Goal: Navigation & Orientation: Find specific page/section

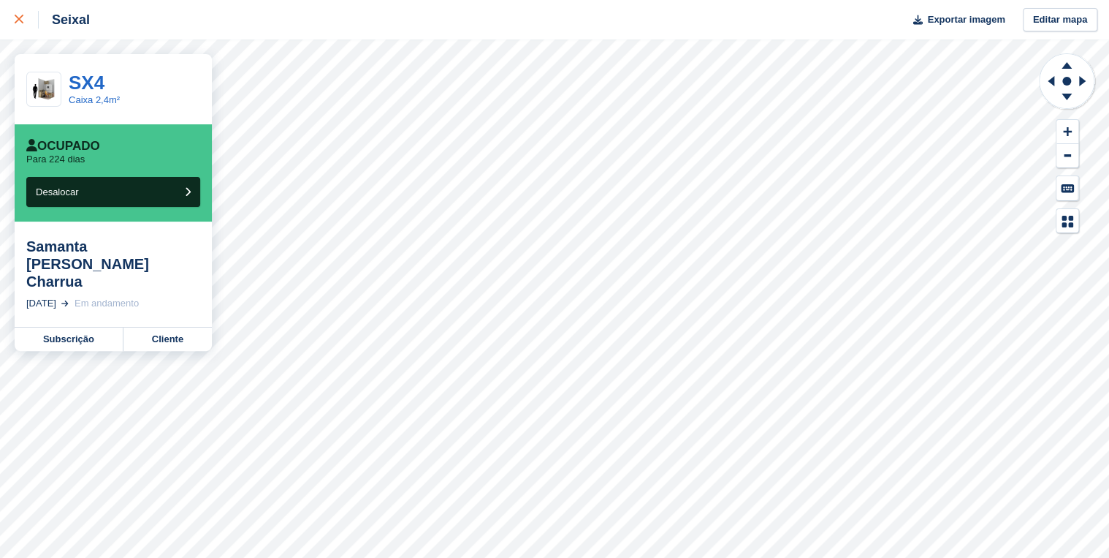
click at [20, 16] on icon at bounding box center [19, 19] width 9 height 9
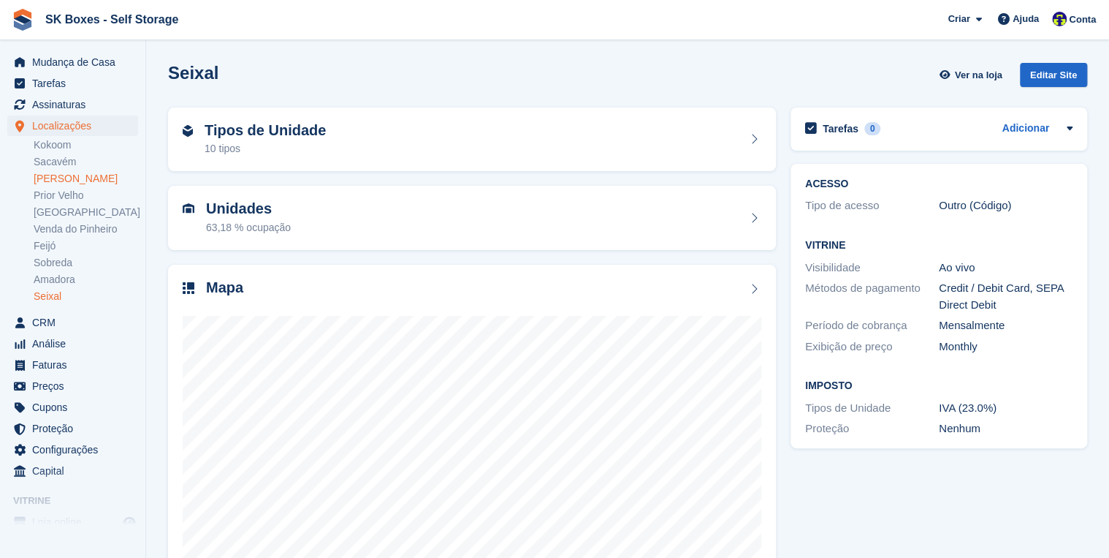
click at [79, 176] on link "[PERSON_NAME]" at bounding box center [86, 179] width 105 height 14
